Goal: Task Accomplishment & Management: Manage account settings

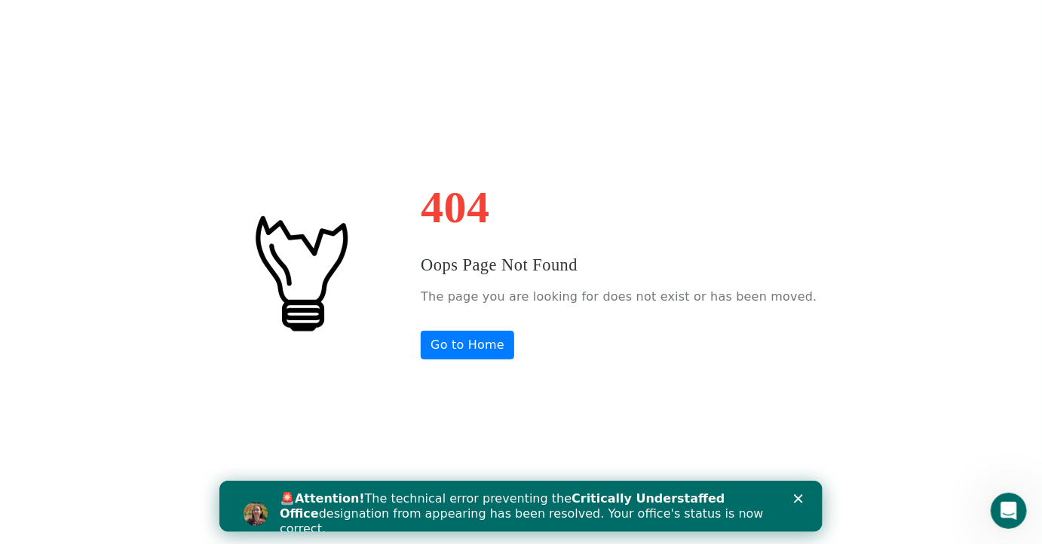
click at [805, 495] on div "Close" at bounding box center [800, 498] width 15 height 9
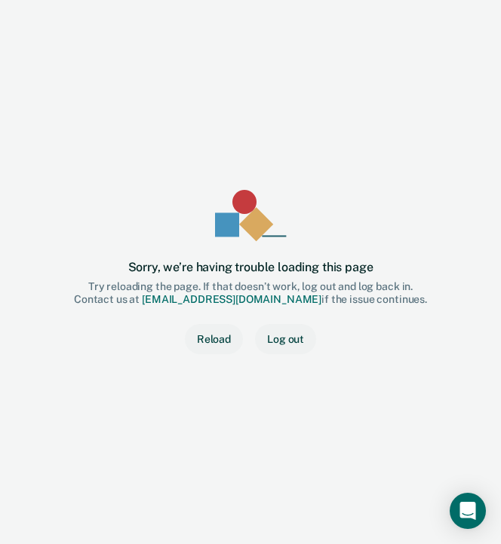
click at [376, 158] on div "Sorry, we’re having trouble loading this page Try reloading the page. If that d…" at bounding box center [250, 272] width 452 height 496
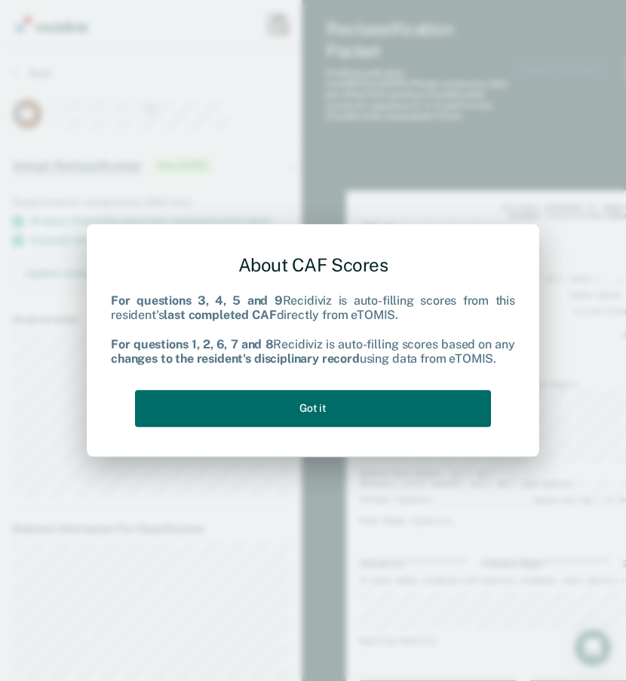
type textarea "x"
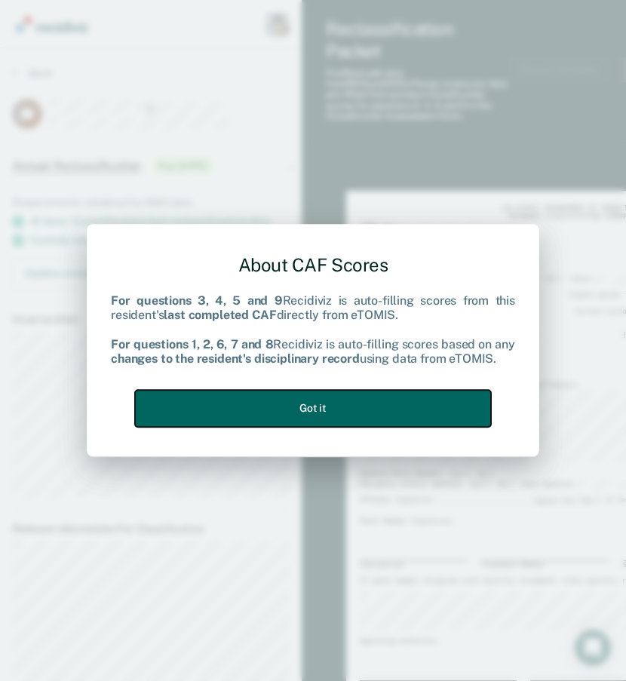
click at [409, 397] on button "Got it" at bounding box center [313, 408] width 356 height 37
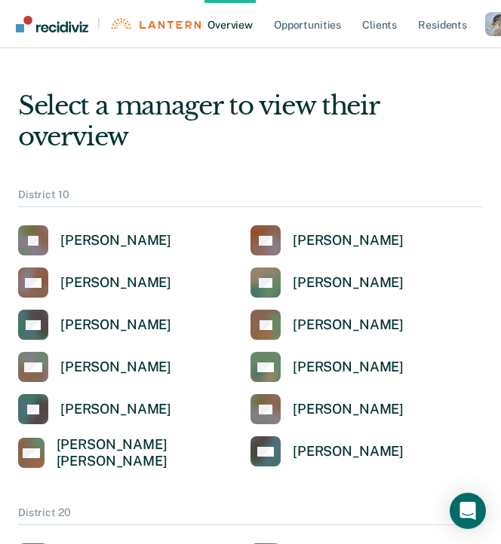
click at [488, 20] on div "Profile dropdown button" at bounding box center [497, 24] width 24 height 24
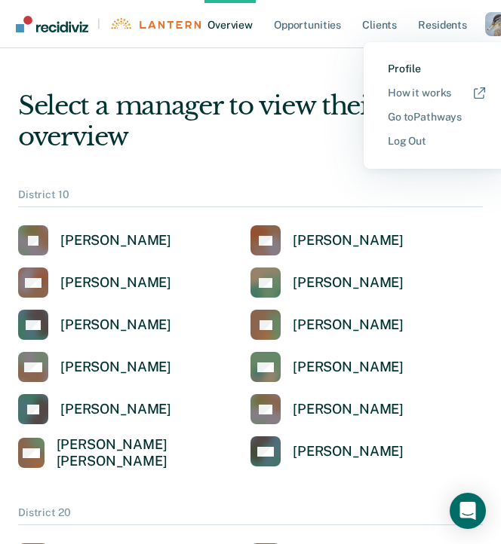
click at [436, 72] on link "Profile" at bounding box center [436, 69] width 97 height 13
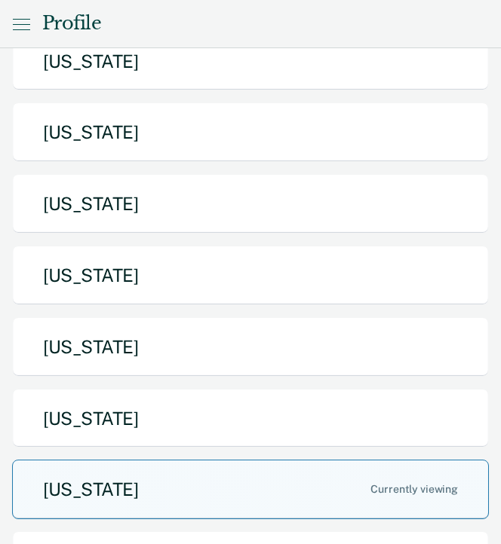
scroll to position [679, 0]
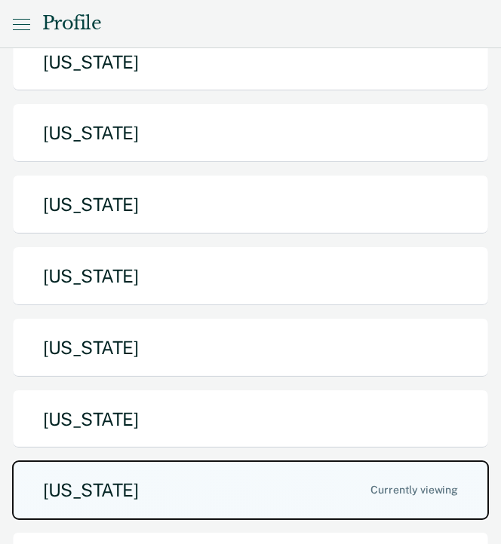
click at [231, 461] on button "[US_STATE]" at bounding box center [250, 491] width 477 height 60
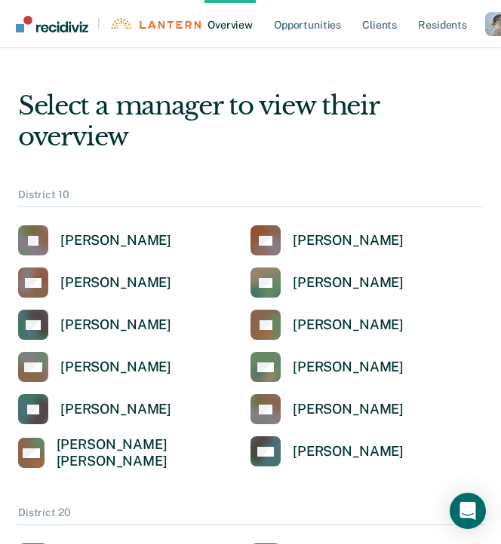
click at [267, 20] on ul "Overview Opportunities Client s Resident s" at bounding box center [344, 24] width 281 height 48
click at [278, 23] on link "Opportunities" at bounding box center [307, 24] width 73 height 48
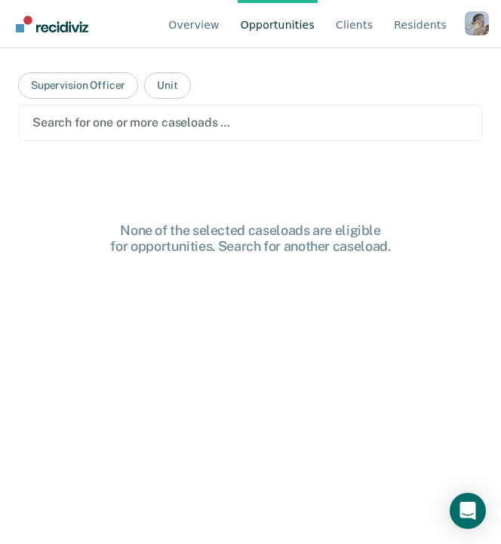
click at [201, 131] on div "Search for one or more caseloads …" at bounding box center [250, 122] width 439 height 20
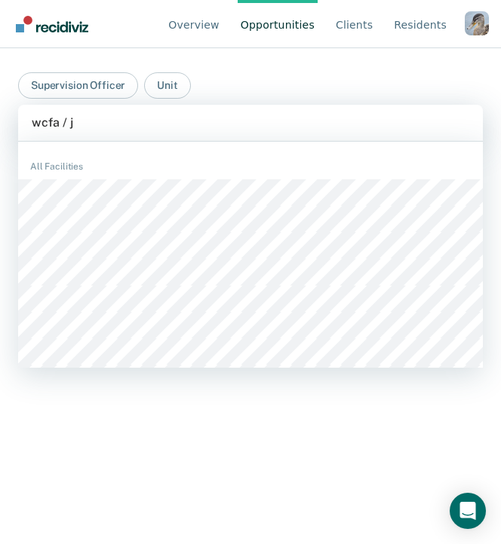
type input "wcfa / jb"
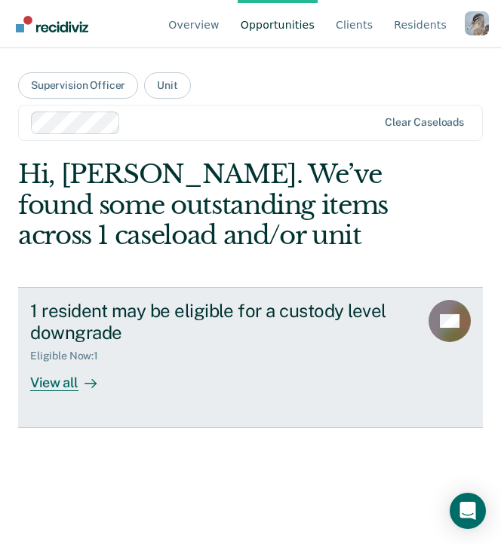
click at [263, 326] on div "1 resident may be eligible for a custody level downgrade" at bounding box center [218, 322] width 377 height 44
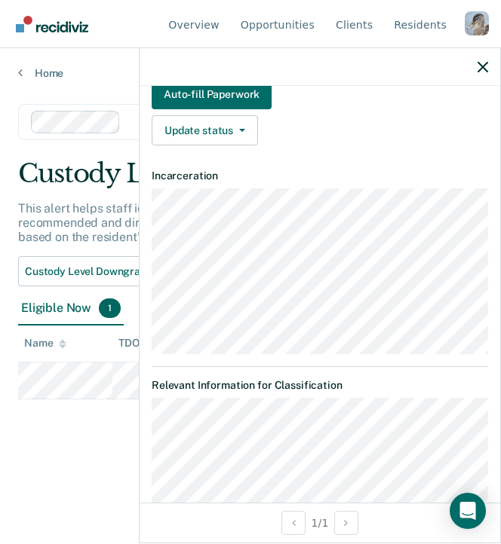
scroll to position [25, 0]
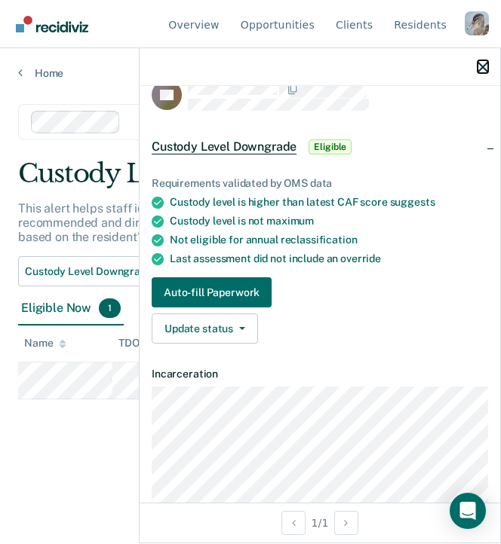
click at [483, 67] on icon "button" at bounding box center [482, 67] width 11 height 11
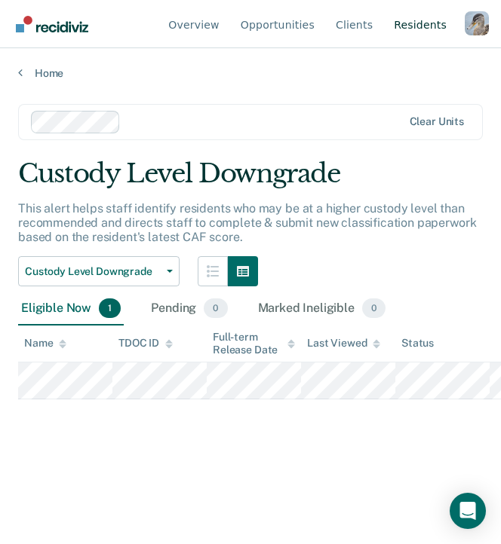
click at [406, 27] on link "Resident s" at bounding box center [420, 24] width 59 height 48
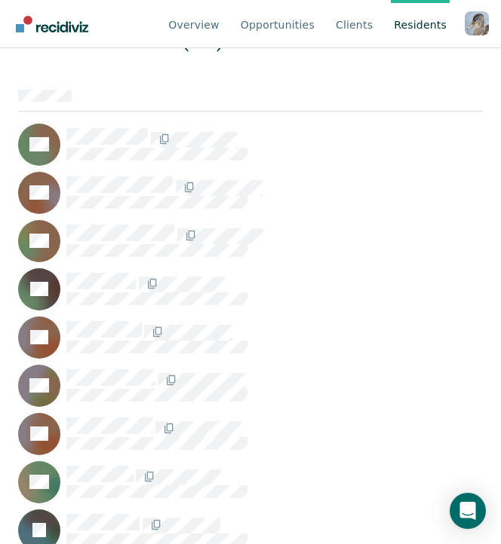
scroll to position [314, 0]
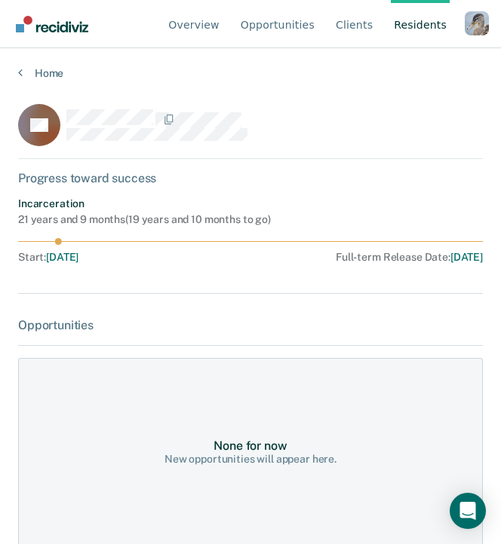
click at [244, 320] on div "Opportunities" at bounding box center [250, 325] width 465 height 14
click at [255, 320] on div "Opportunities" at bounding box center [250, 325] width 465 height 14
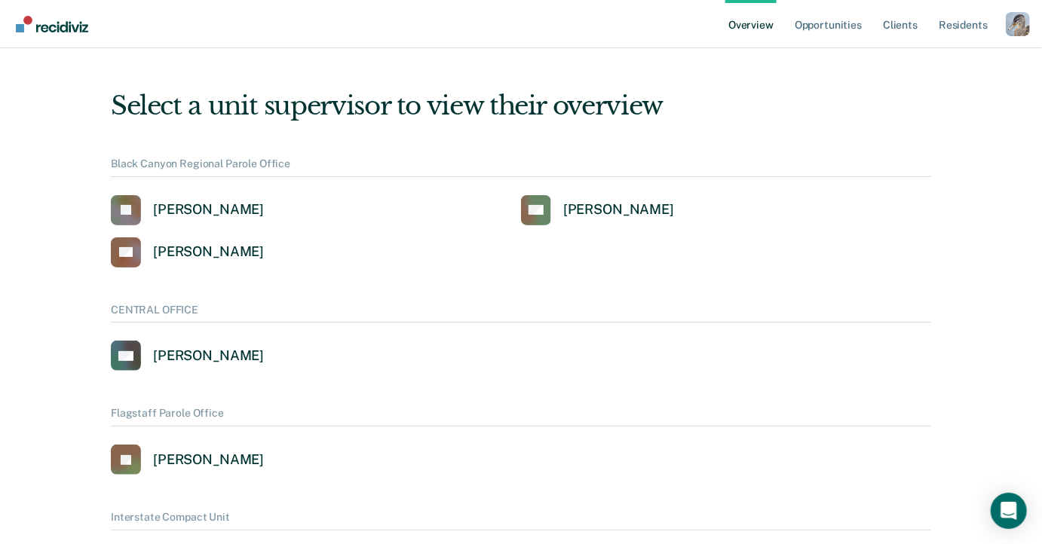
click at [1020, 26] on div "Profile dropdown button" at bounding box center [1018, 24] width 24 height 24
click at [921, 66] on link "Profile" at bounding box center [957, 69] width 97 height 13
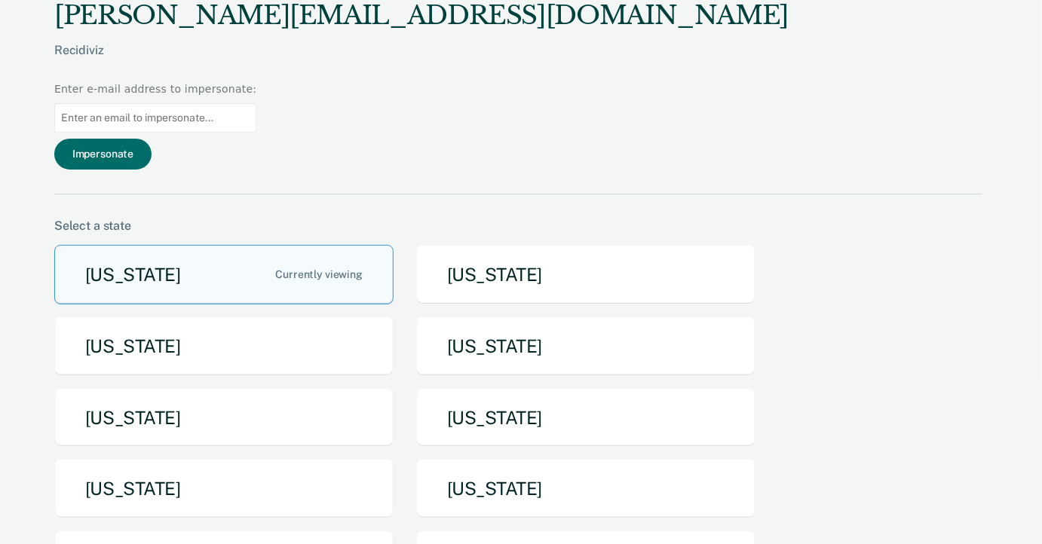
click at [256, 103] on input "Main chart and filter content" at bounding box center [155, 117] width 202 height 29
paste input "sharon.washington"
type input "sharon.washington"
paste input "tamela.young@tdcj.texas.gov"
type input "tamela.young@tdcj.texas.gov"
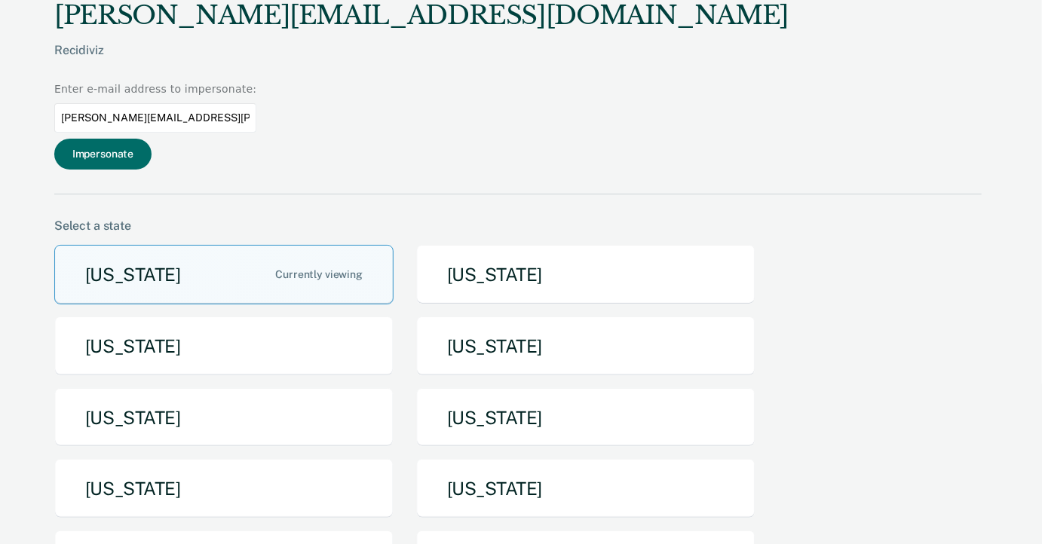
click at [749, 75] on div "ryan@recidiviz.org Recidiviz Enter e-mail address to impersonate: tamela.young@…" at bounding box center [518, 97] width 928 height 195
click at [152, 139] on button "Impersonate" at bounding box center [102, 154] width 97 height 31
